Goal: Check status: Check status

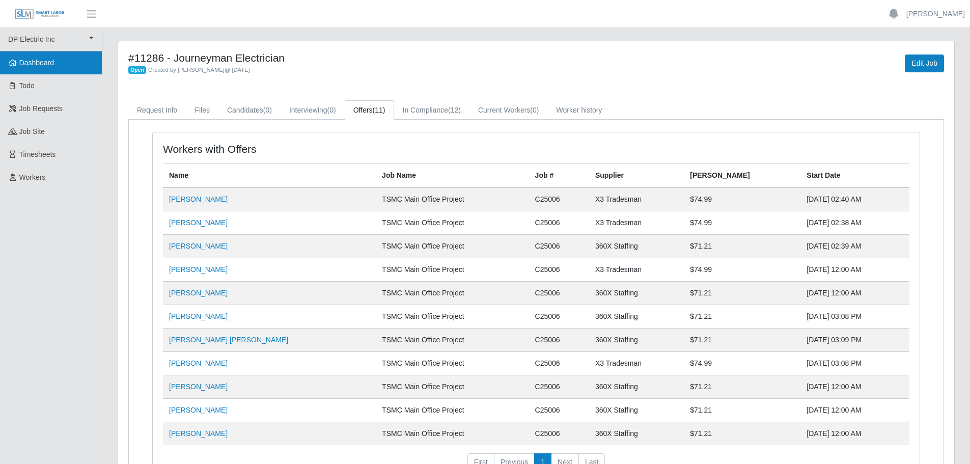
click at [45, 63] on span "Dashboard" at bounding box center [36, 63] width 35 height 8
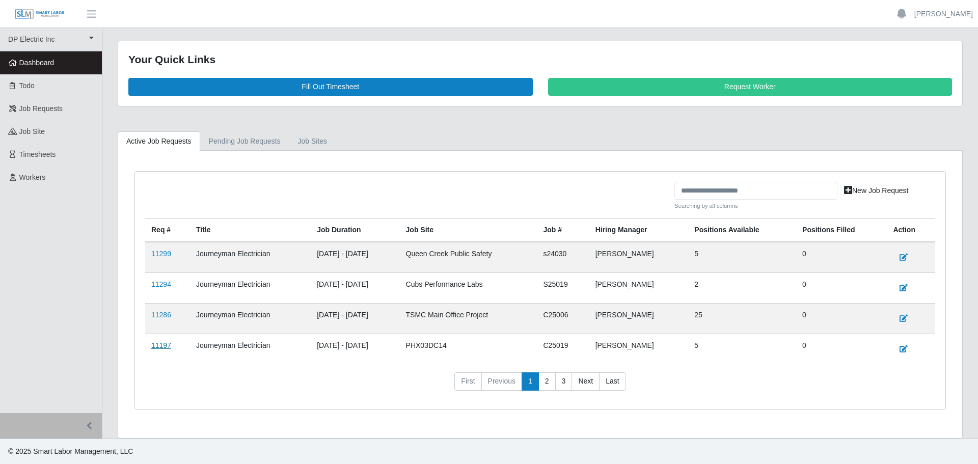
click at [163, 348] on link "11197" at bounding box center [161, 345] width 20 height 8
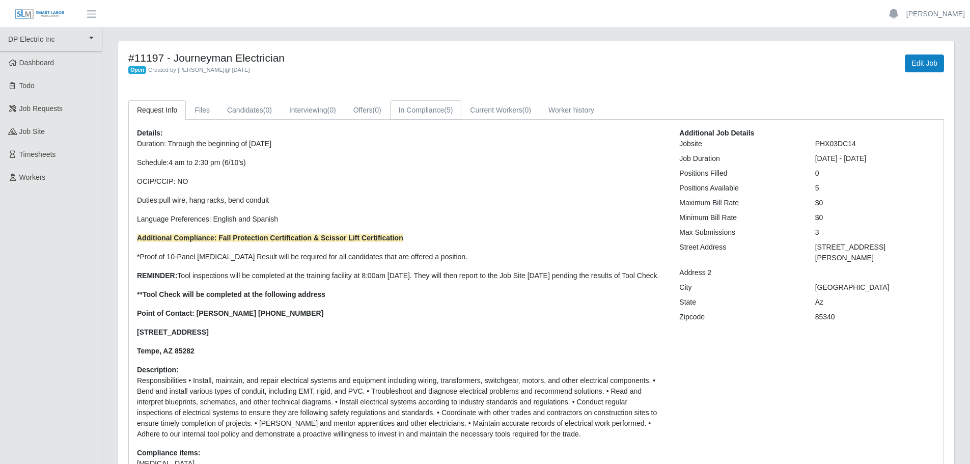
click at [420, 109] on link "In Compliance (5)" at bounding box center [426, 110] width 72 height 20
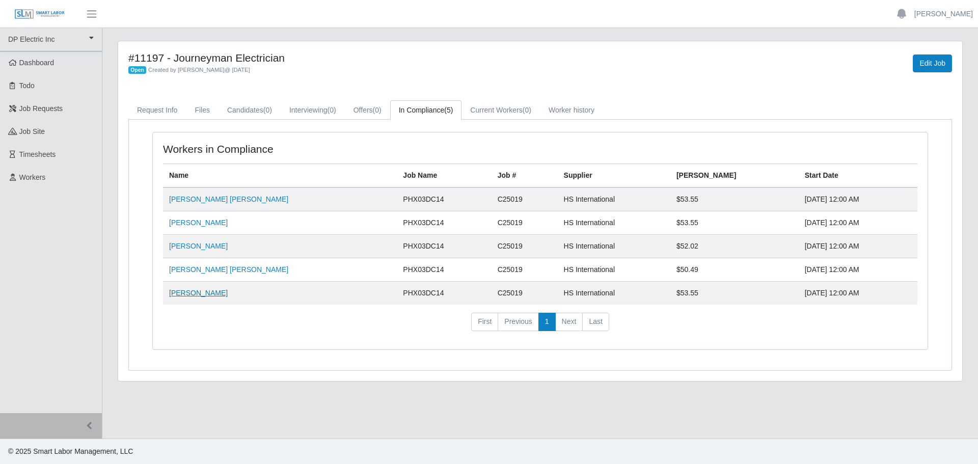
click at [209, 293] on link "Samuel Figueroa Perea" at bounding box center [198, 293] width 59 height 8
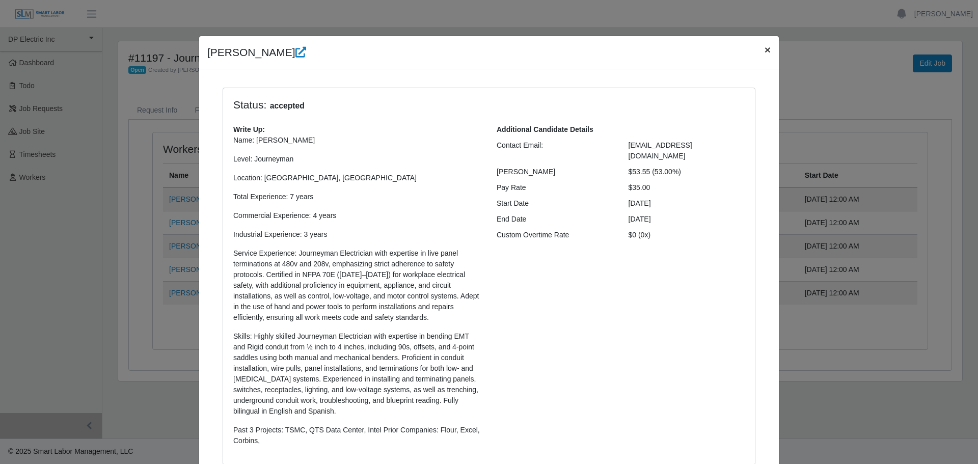
click at [764, 54] on span "×" at bounding box center [767, 50] width 6 height 12
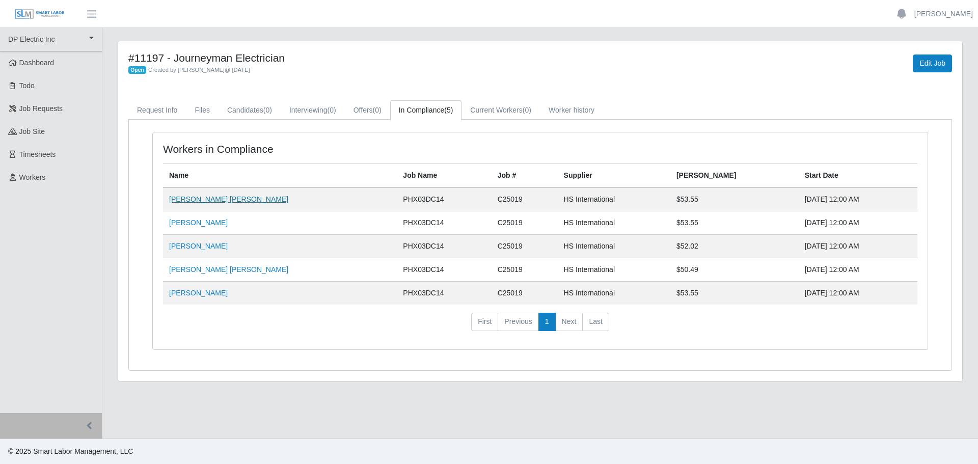
click at [195, 200] on link "Jesus Francisco Lopez Osuna" at bounding box center [228, 199] width 119 height 8
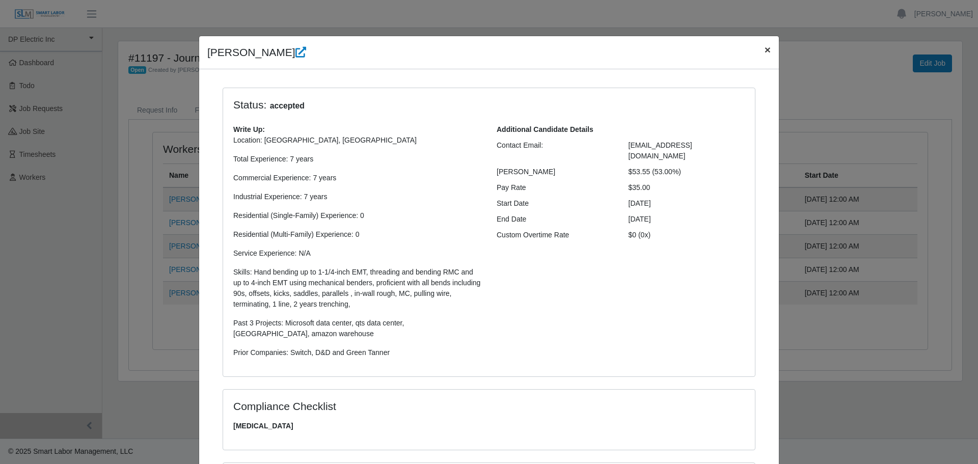
click at [764, 50] on span "×" at bounding box center [767, 50] width 6 height 12
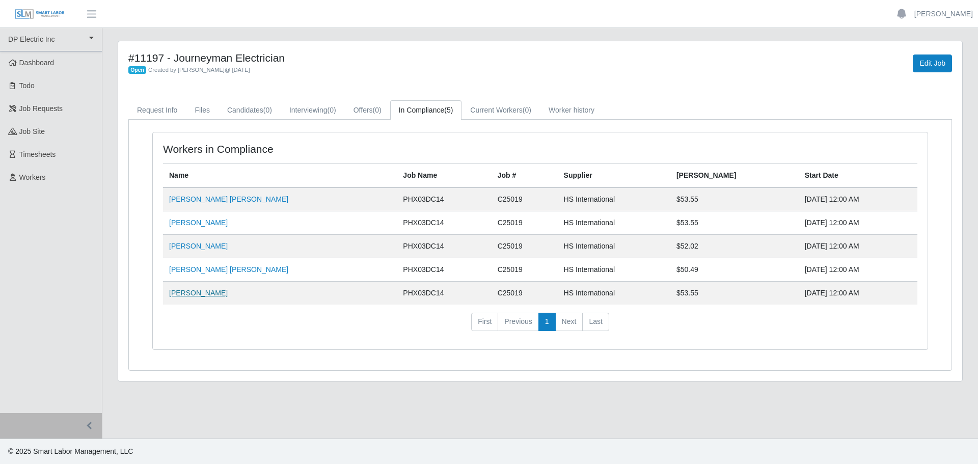
click at [206, 293] on link "Samuel Figueroa Perea" at bounding box center [198, 293] width 59 height 8
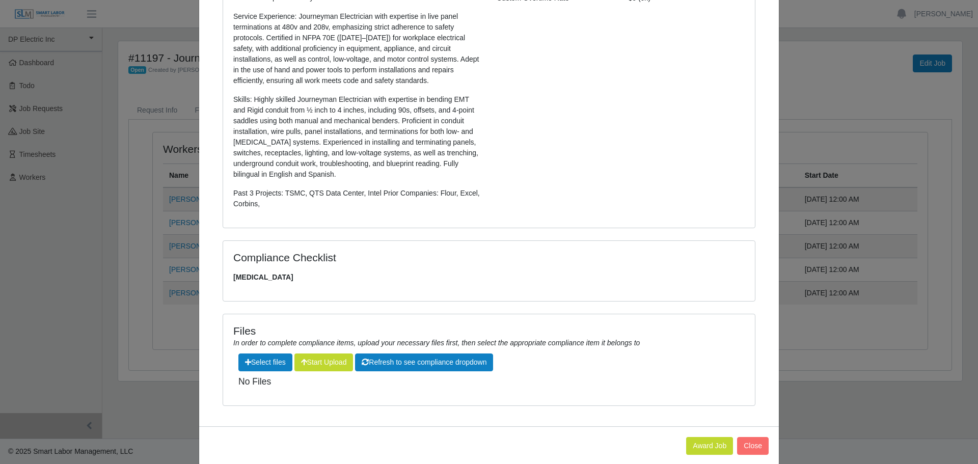
scroll to position [253, 0]
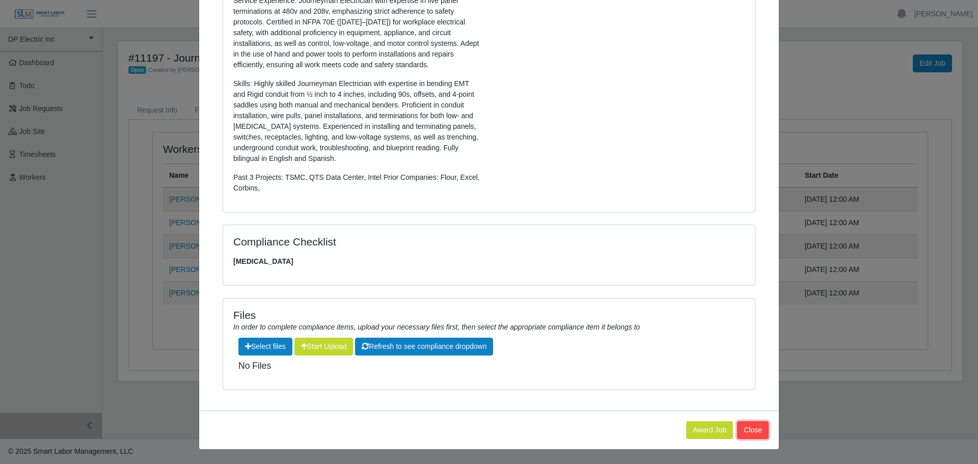
click at [756, 429] on button "Close" at bounding box center [753, 430] width 32 height 18
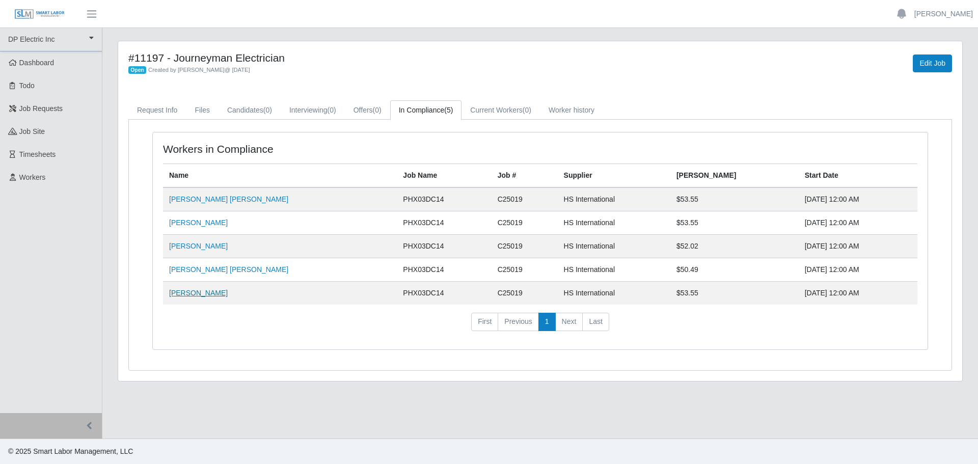
click at [176, 291] on link "Samuel Figueroa Perea" at bounding box center [198, 293] width 59 height 8
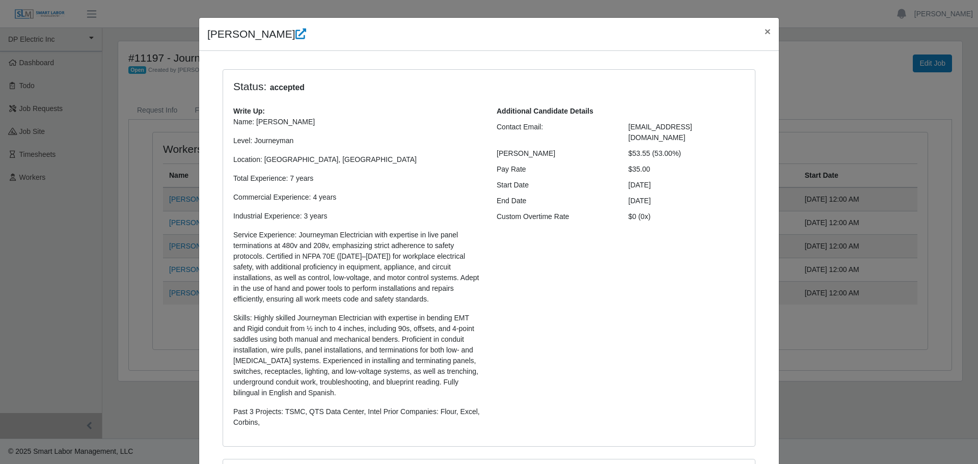
scroll to position [0, 0]
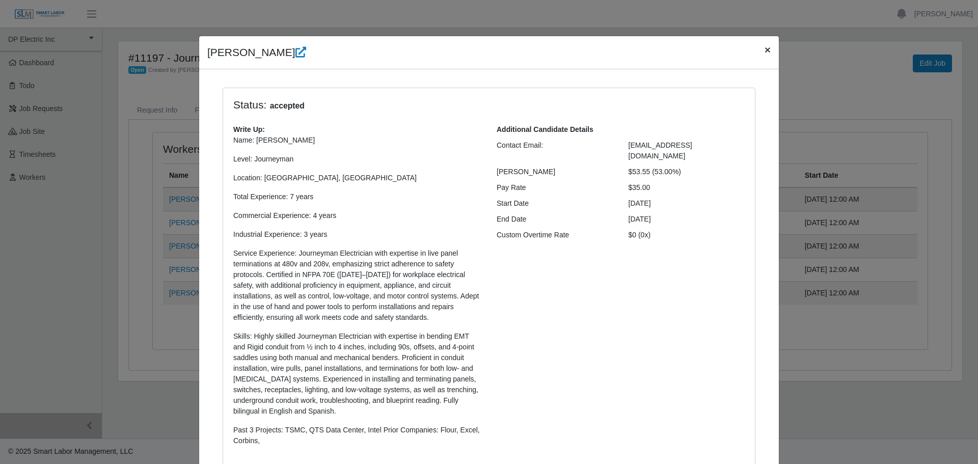
click at [764, 51] on span "×" at bounding box center [767, 50] width 6 height 12
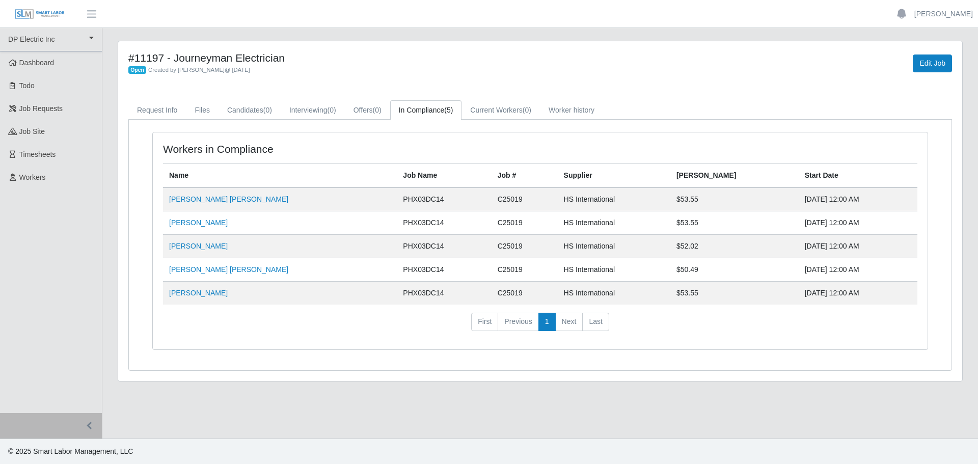
click at [198, 275] on td "Jose Antonio Rendon Macias" at bounding box center [280, 269] width 234 height 23
click at [198, 270] on link "Jose Antonio Rendon Macias" at bounding box center [228, 269] width 119 height 8
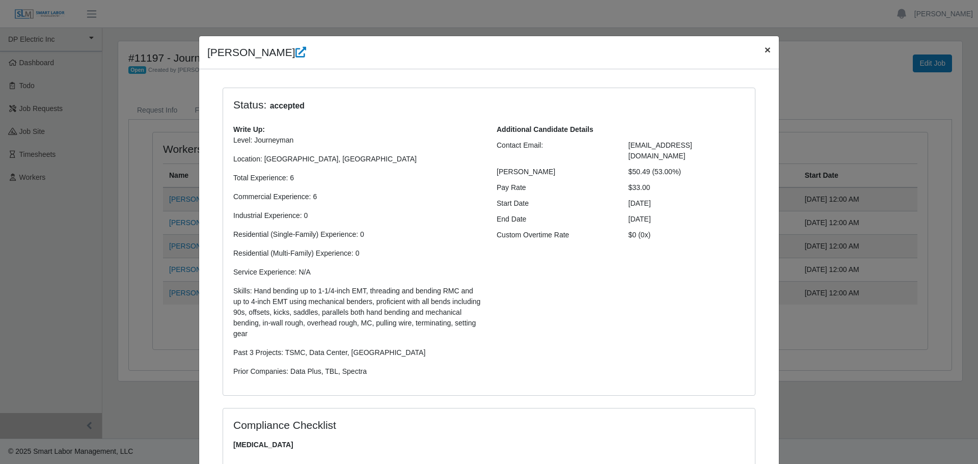
click at [765, 50] on span "×" at bounding box center [767, 50] width 6 height 12
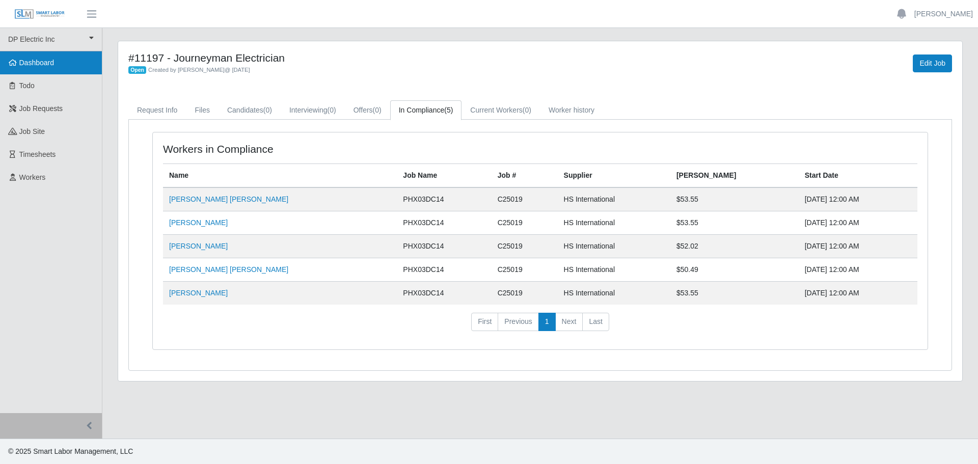
click at [44, 63] on span "Dashboard" at bounding box center [36, 63] width 35 height 8
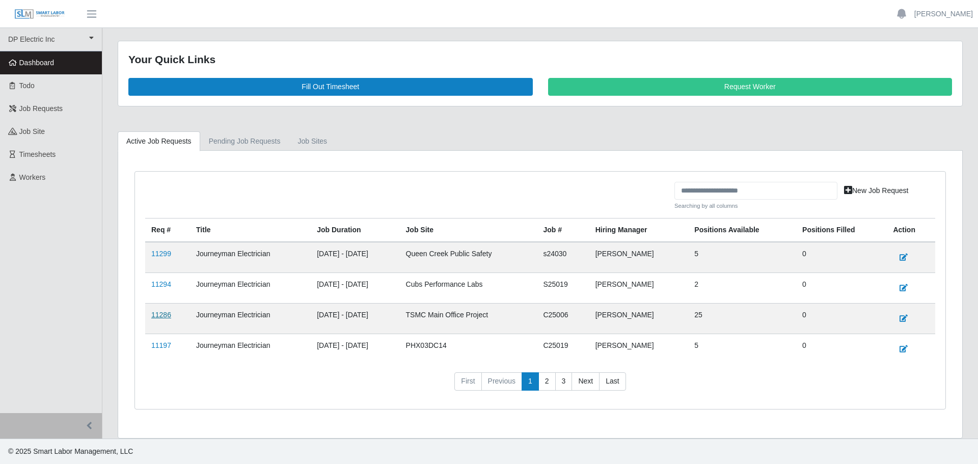
click at [164, 316] on link "11286" at bounding box center [161, 315] width 20 height 8
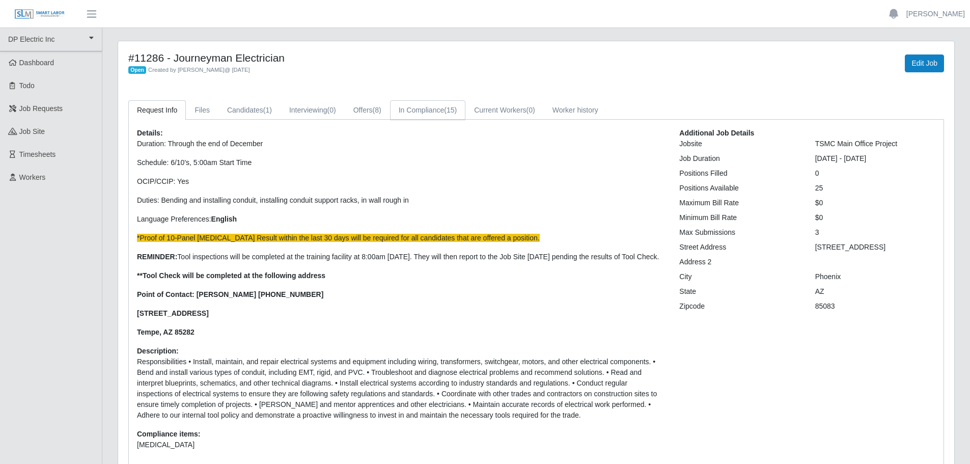
click at [415, 109] on link "In Compliance (15)" at bounding box center [427, 110] width 75 height 20
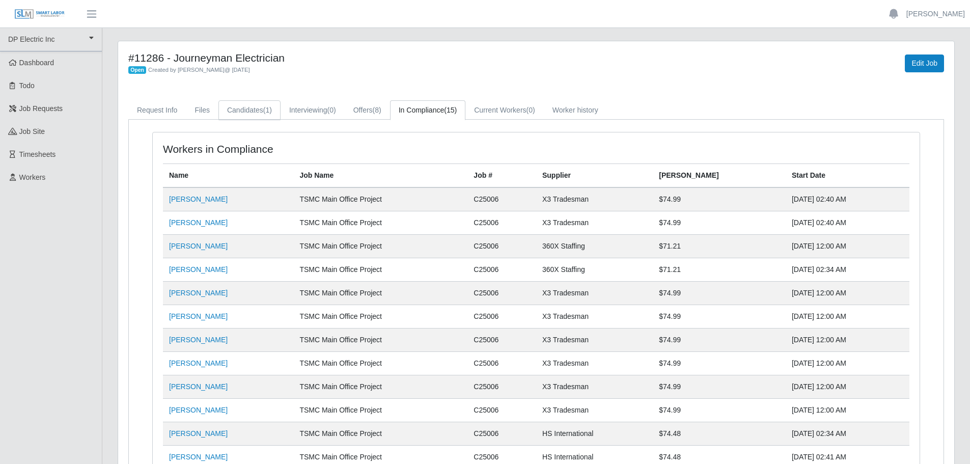
click at [253, 108] on link "Candidates (1)" at bounding box center [249, 110] width 62 height 20
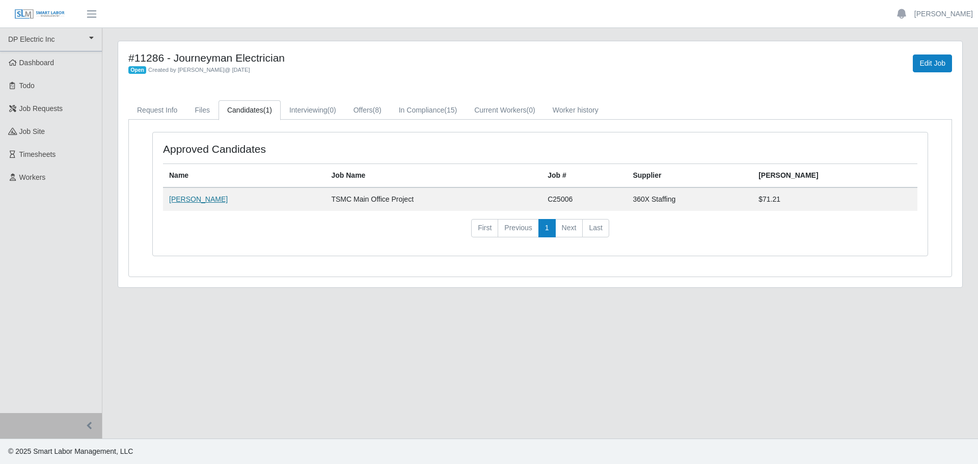
click at [190, 198] on link "[PERSON_NAME]" at bounding box center [198, 199] width 59 height 8
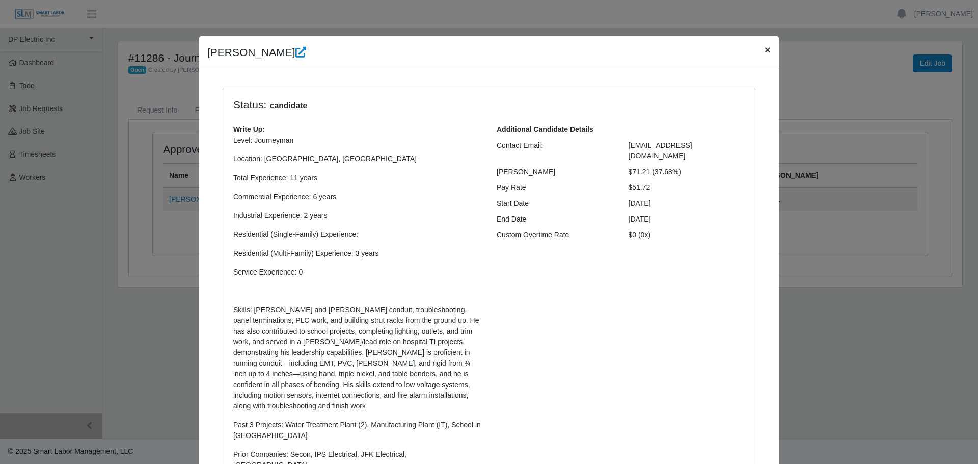
click at [756, 53] on button "×" at bounding box center [767, 49] width 22 height 27
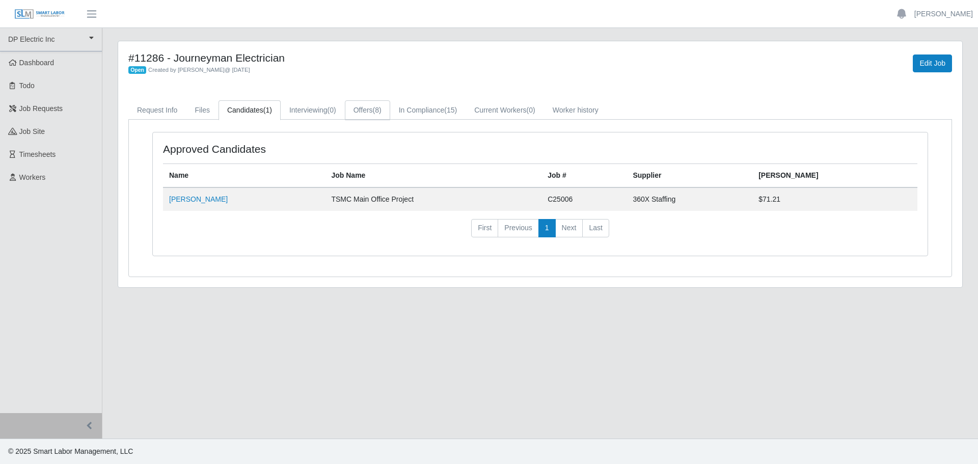
click at [363, 109] on link "Offers (8)" at bounding box center [367, 110] width 45 height 20
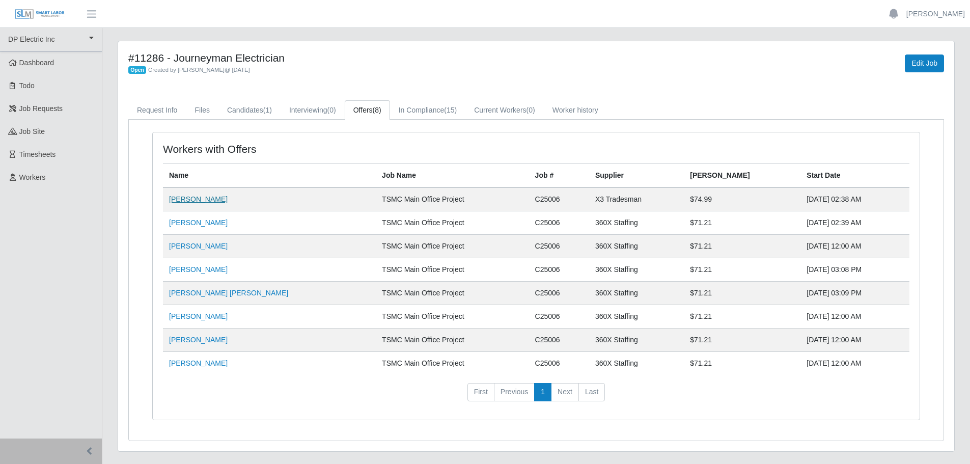
click at [199, 203] on link "[PERSON_NAME]" at bounding box center [198, 199] width 59 height 8
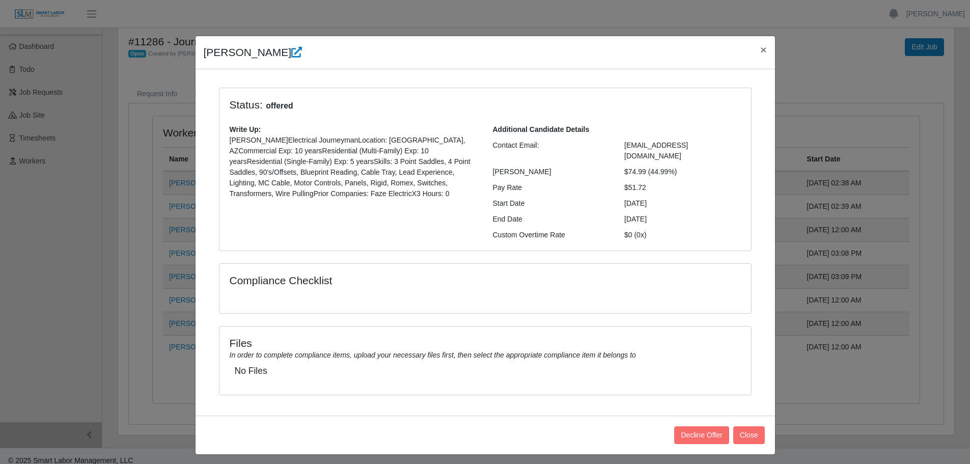
scroll to position [25, 0]
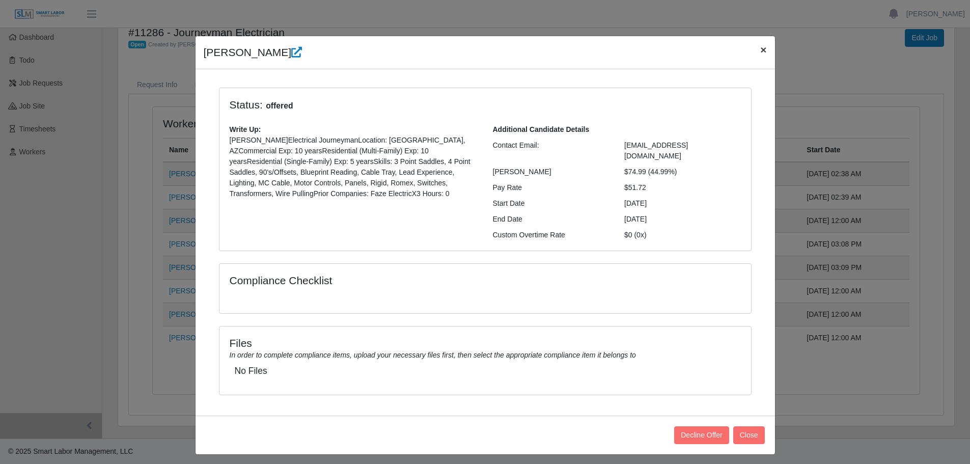
click at [758, 52] on button "×" at bounding box center [763, 49] width 22 height 27
